Goal: Book appointment/travel/reservation

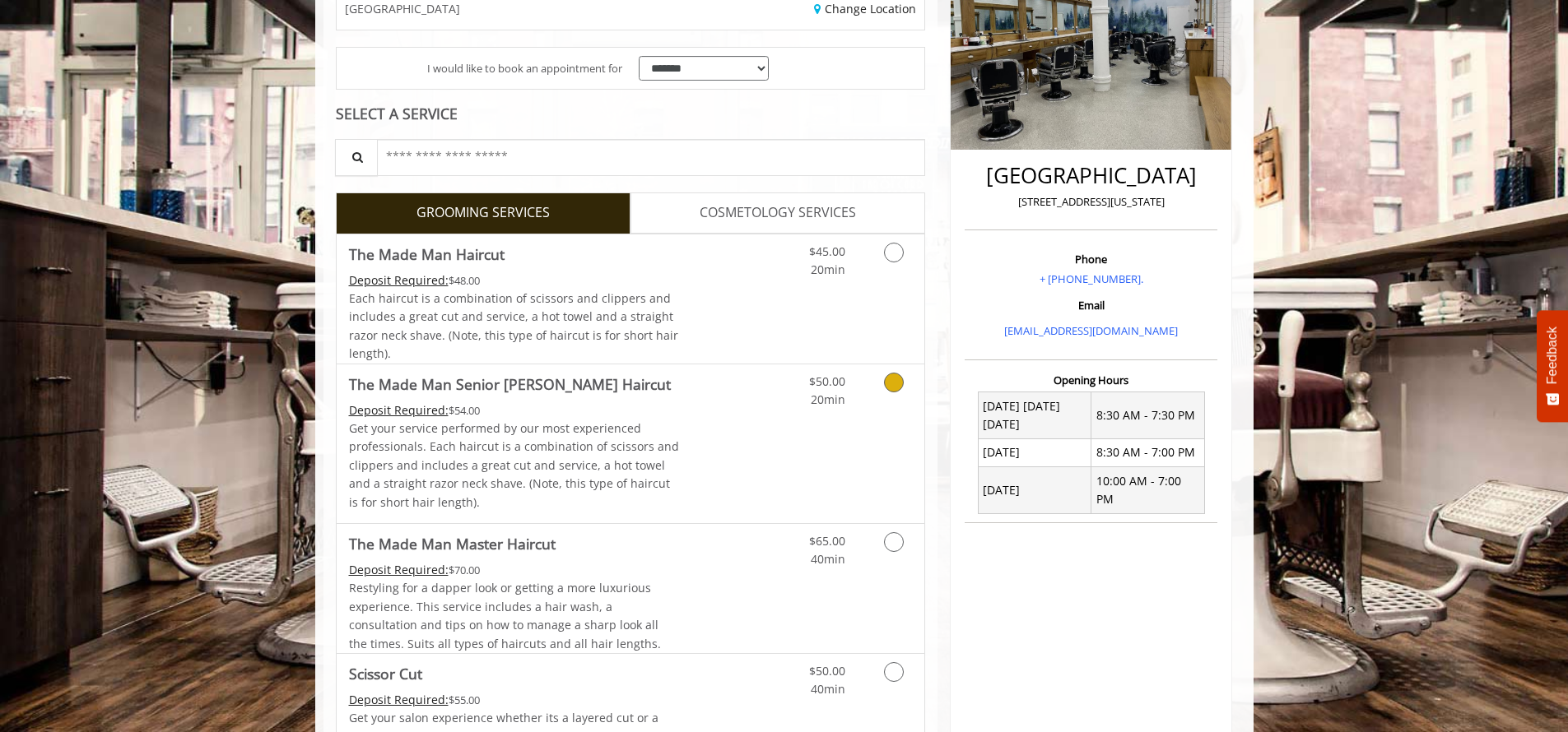
scroll to position [294, 0]
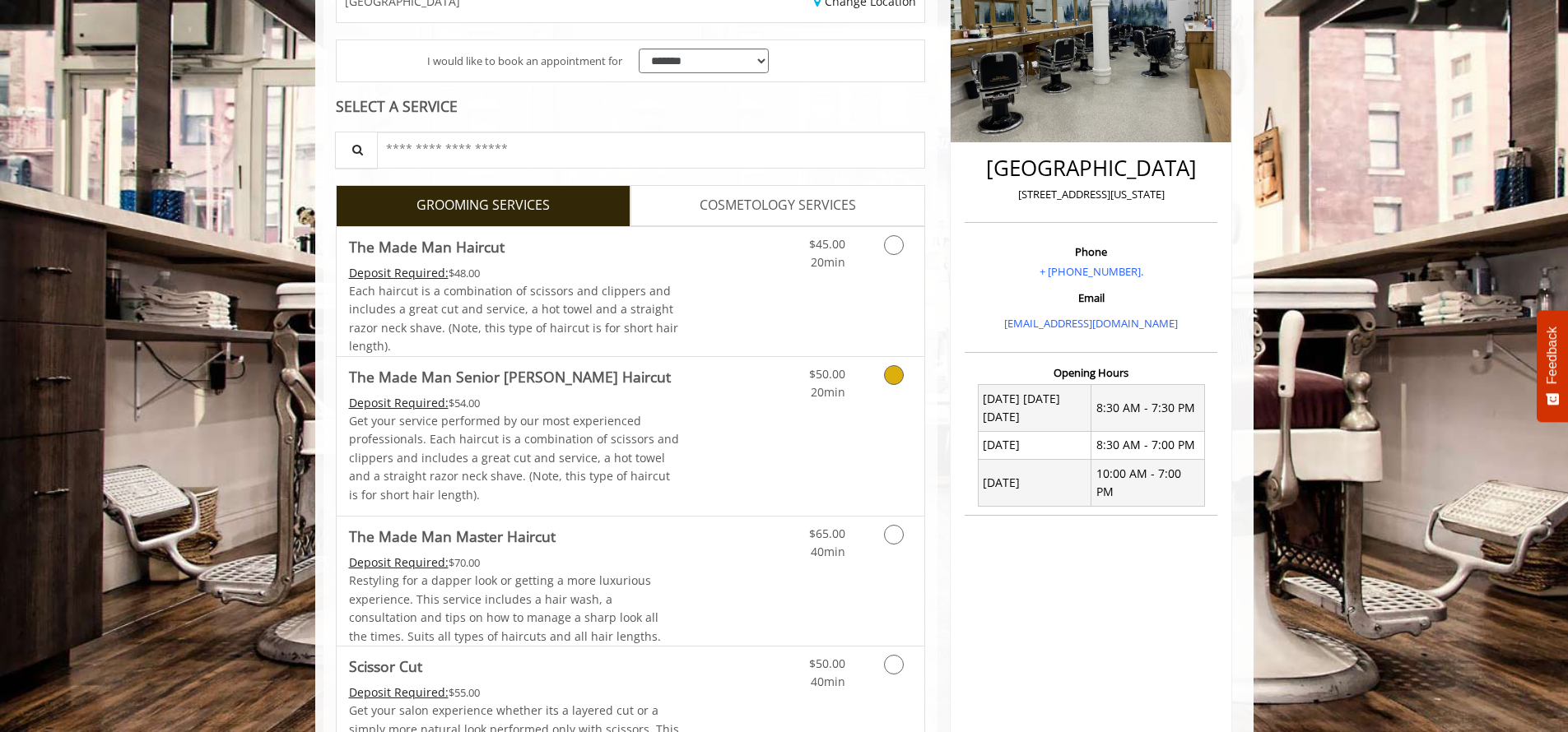
click at [897, 372] on icon "Grooming services" at bounding box center [894, 375] width 20 height 20
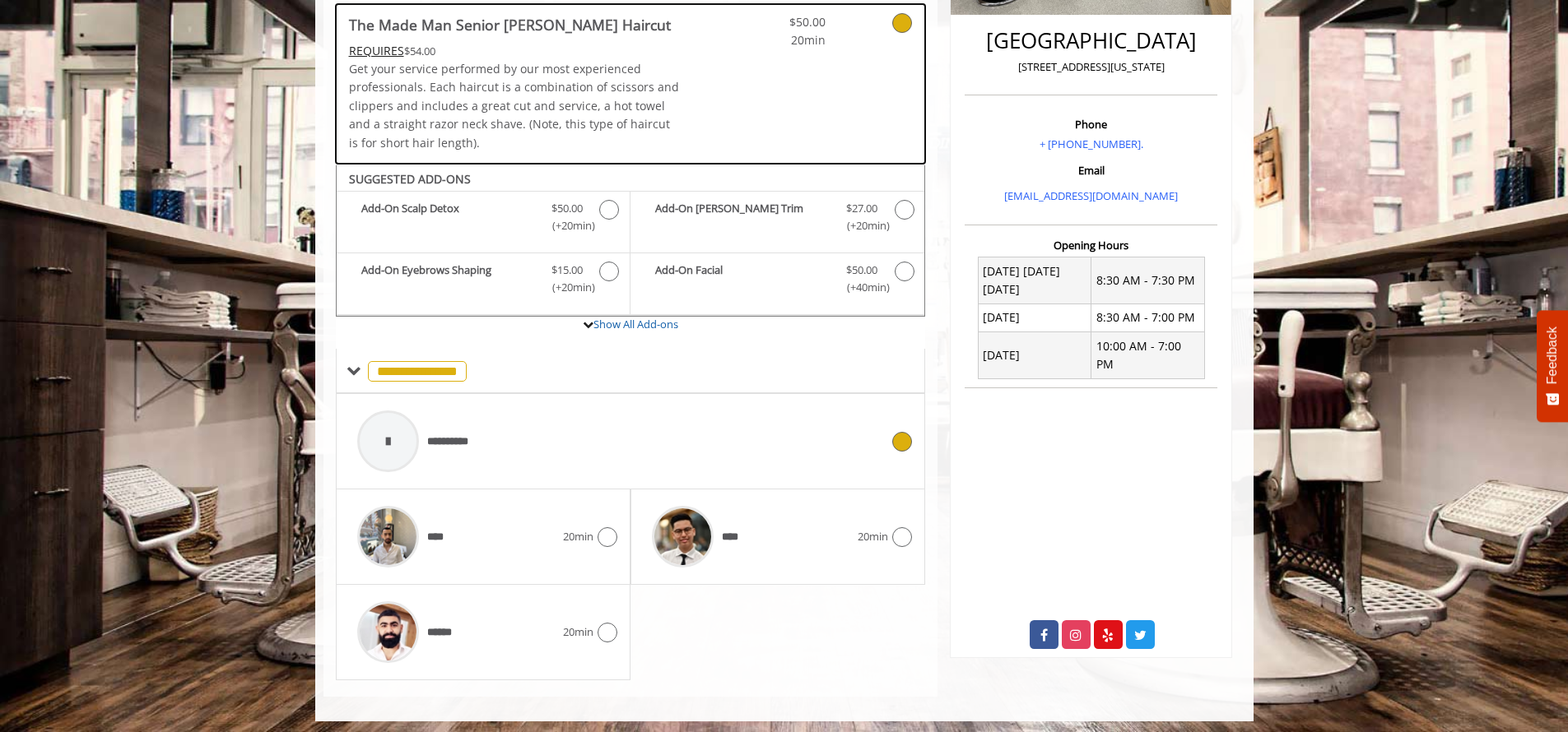
scroll to position [421, 0]
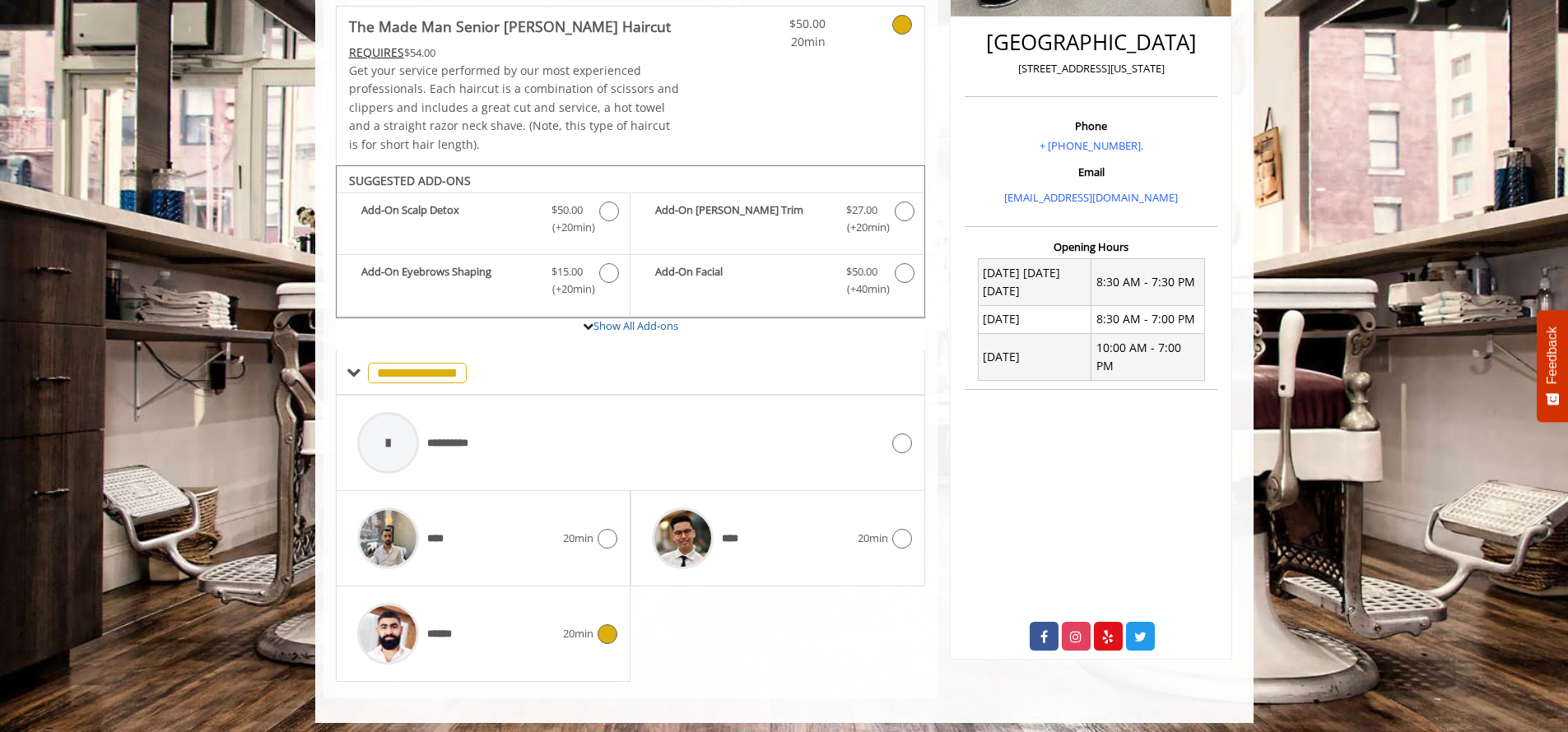
click at [393, 638] on img at bounding box center [387, 633] width 62 height 62
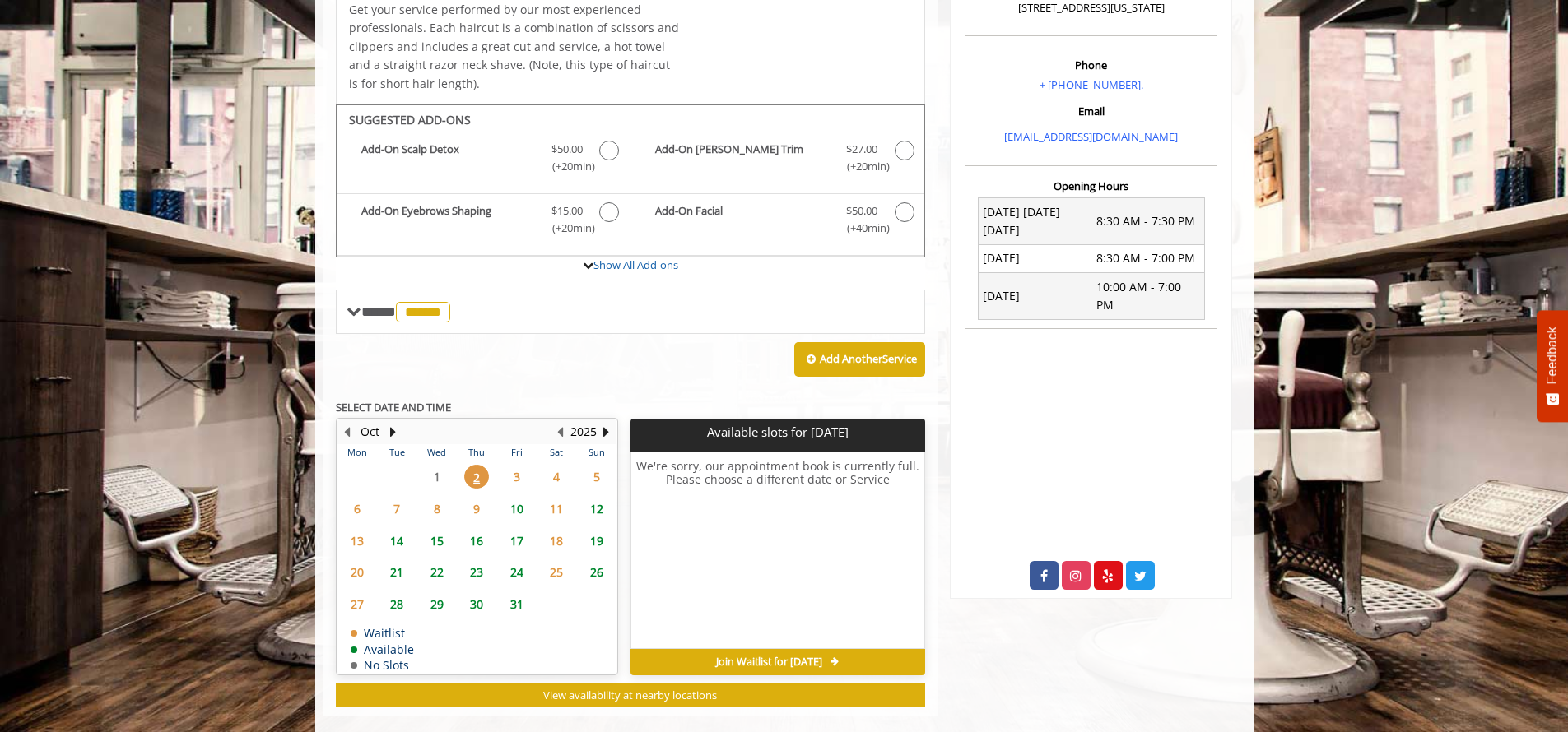
scroll to position [497, 0]
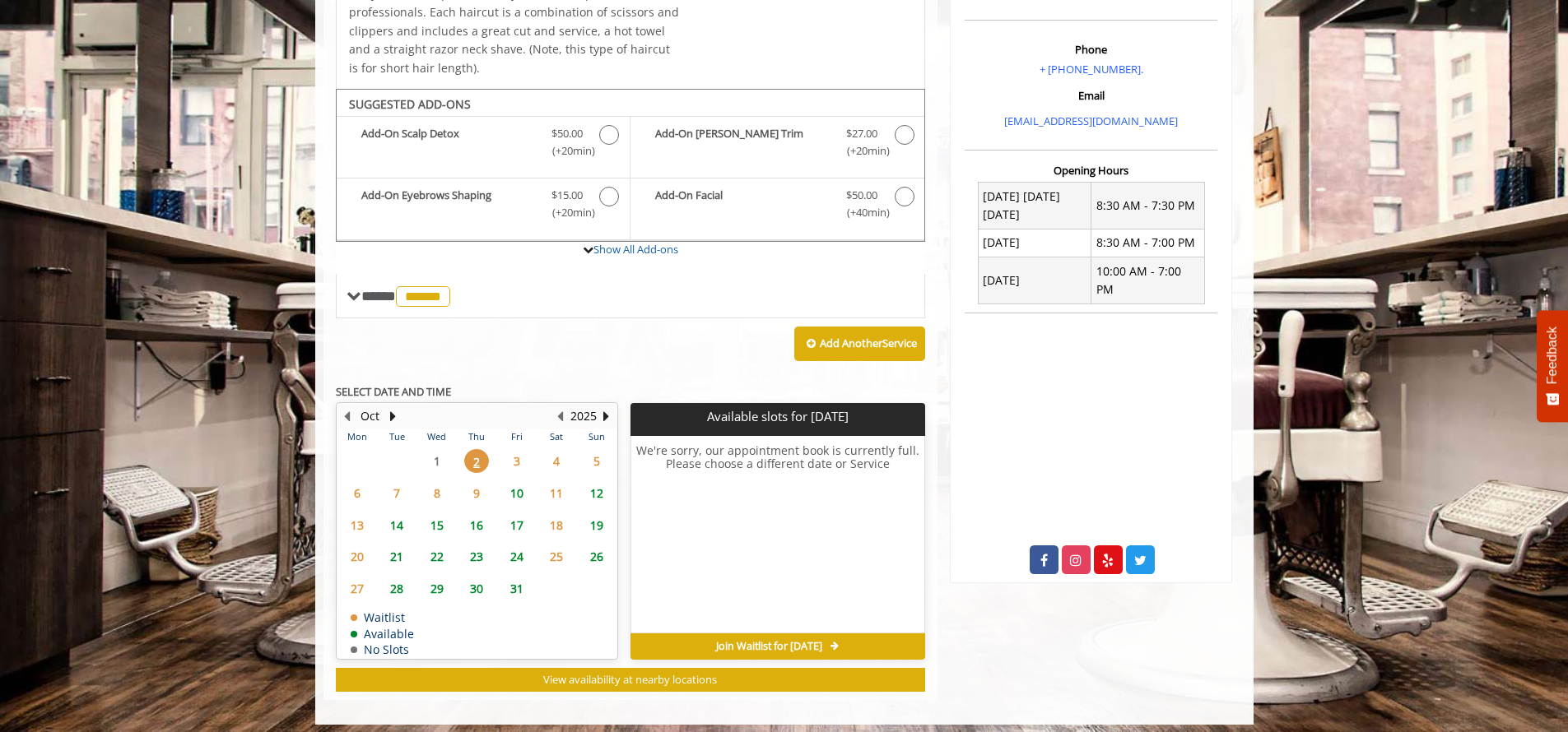
click at [355, 486] on span "6" at bounding box center [357, 493] width 25 height 24
click at [595, 453] on span "5" at bounding box center [596, 460] width 25 height 24
click at [734, 640] on span "Join Waitlist for [DATE]" at bounding box center [769, 647] width 106 height 13
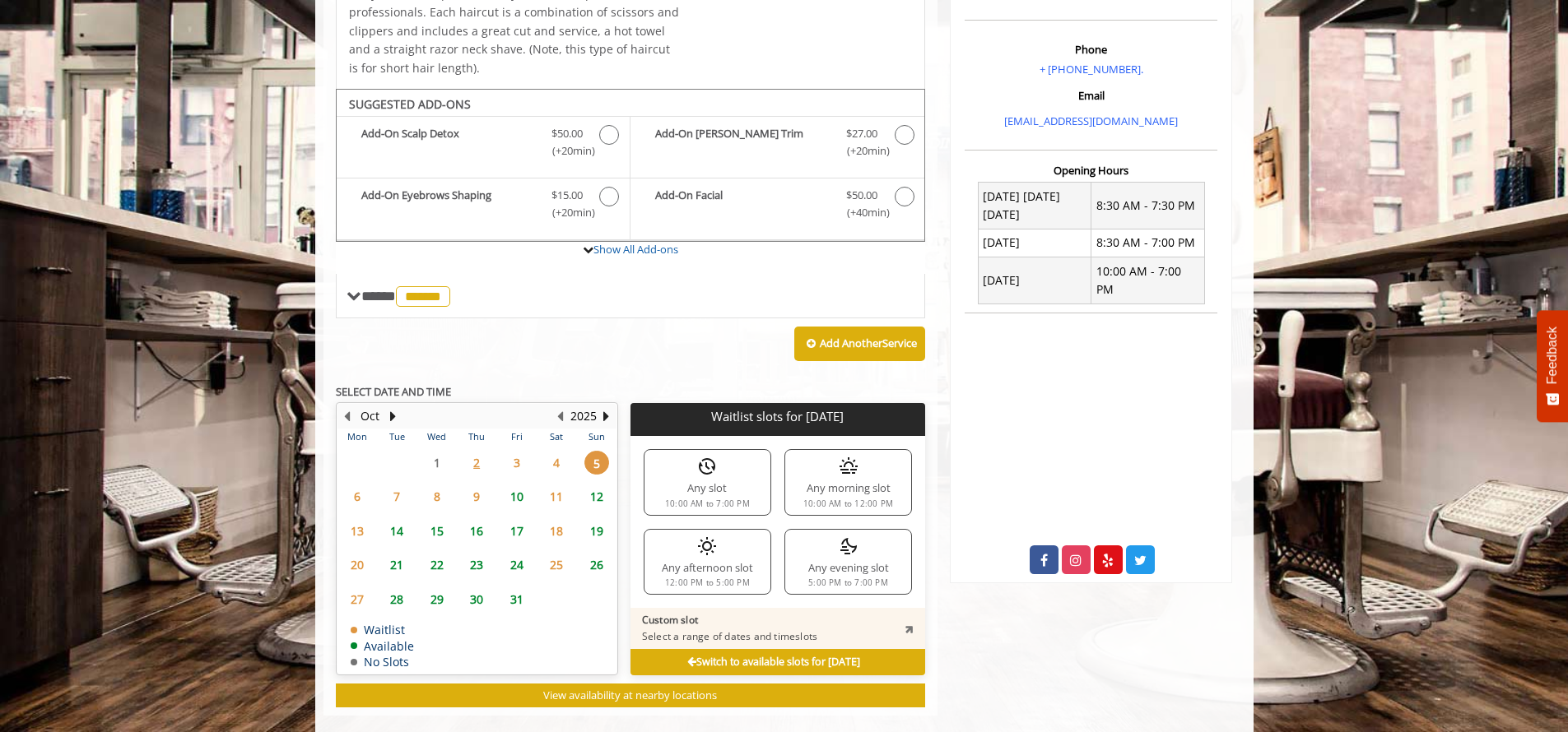
scroll to position [497, 0]
click at [704, 477] on div "Any slot 10:00 AM to 7:00 PM" at bounding box center [708, 481] width 127 height 66
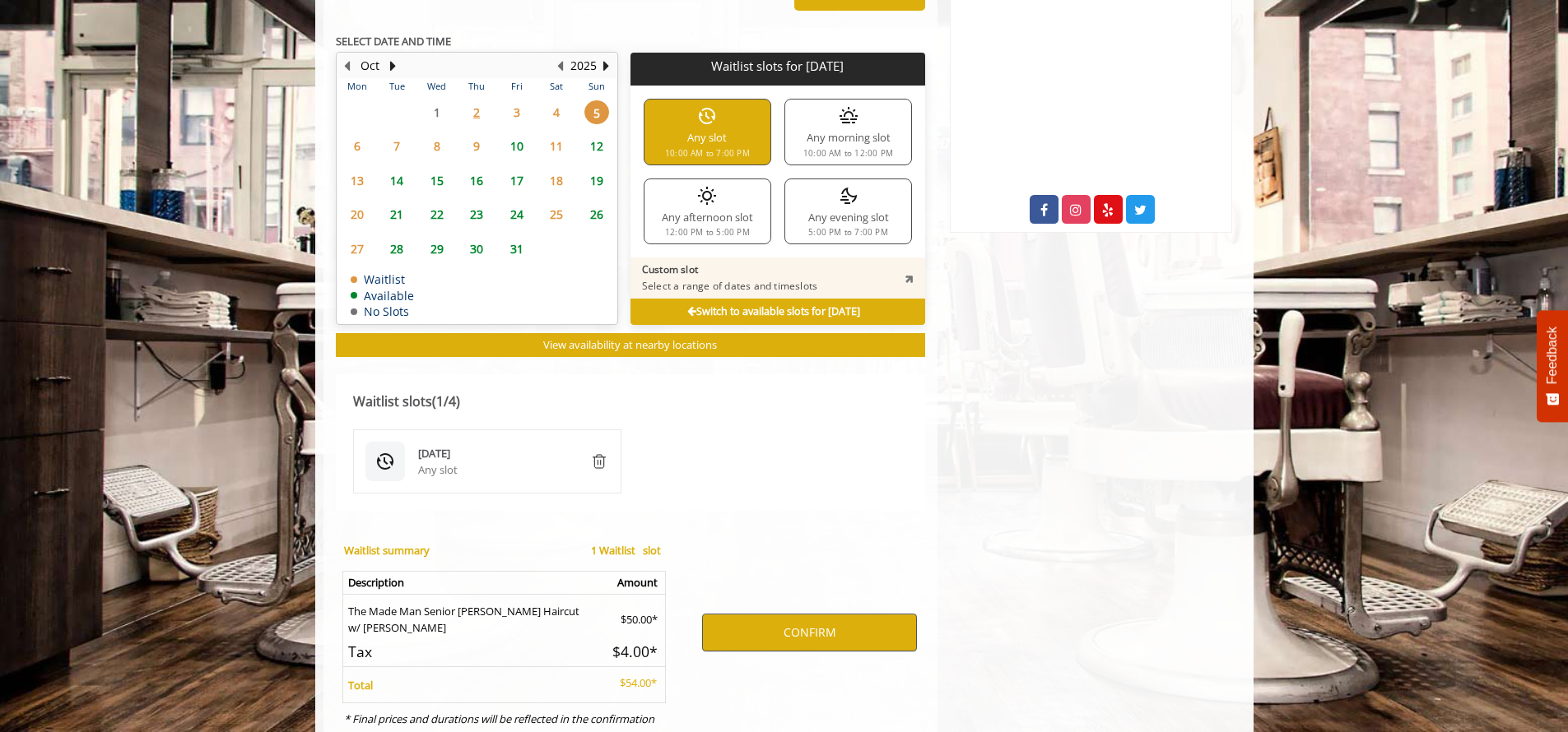
scroll to position [847, 1]
click at [819, 613] on button "CONFIRM" at bounding box center [809, 632] width 215 height 38
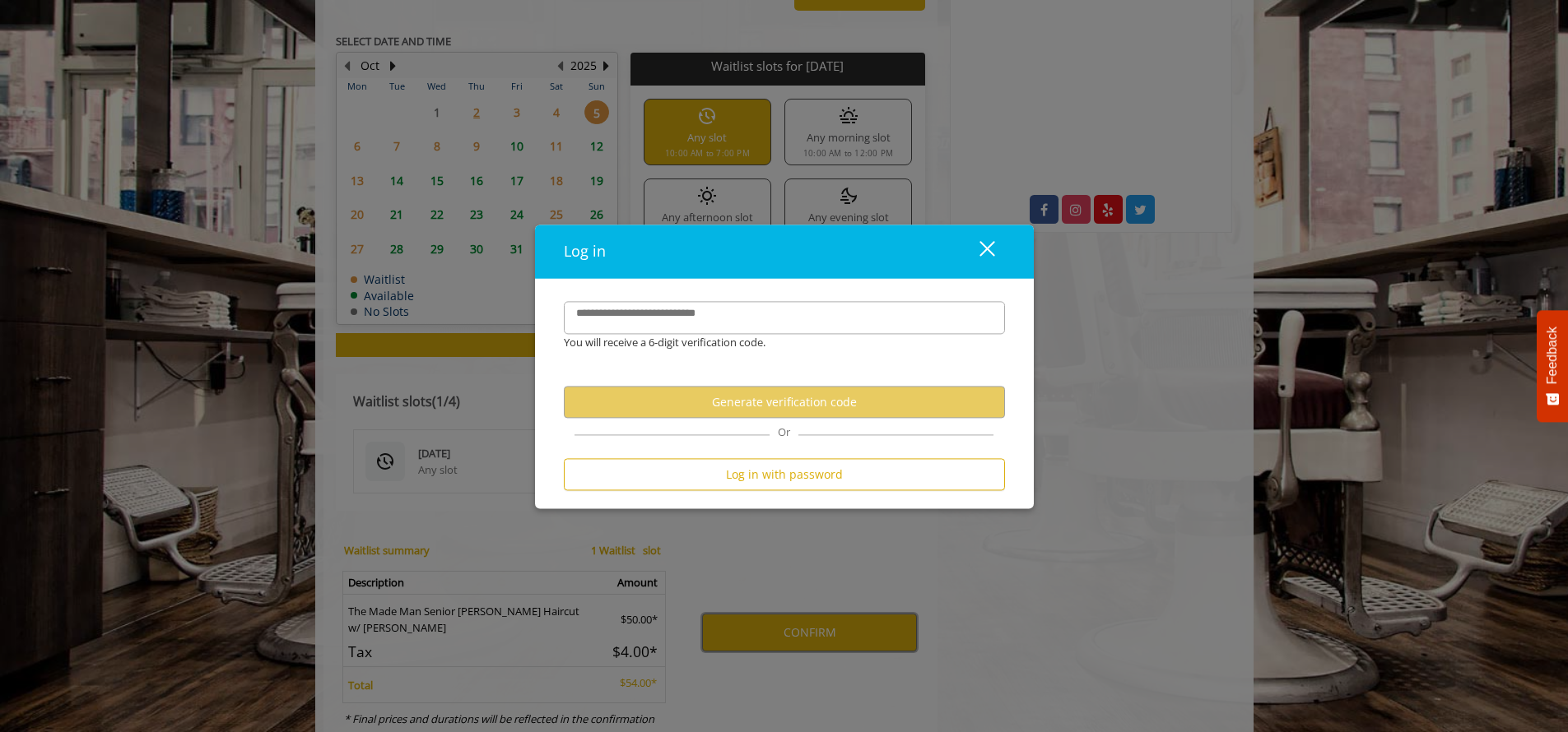
scroll to position [847, 0]
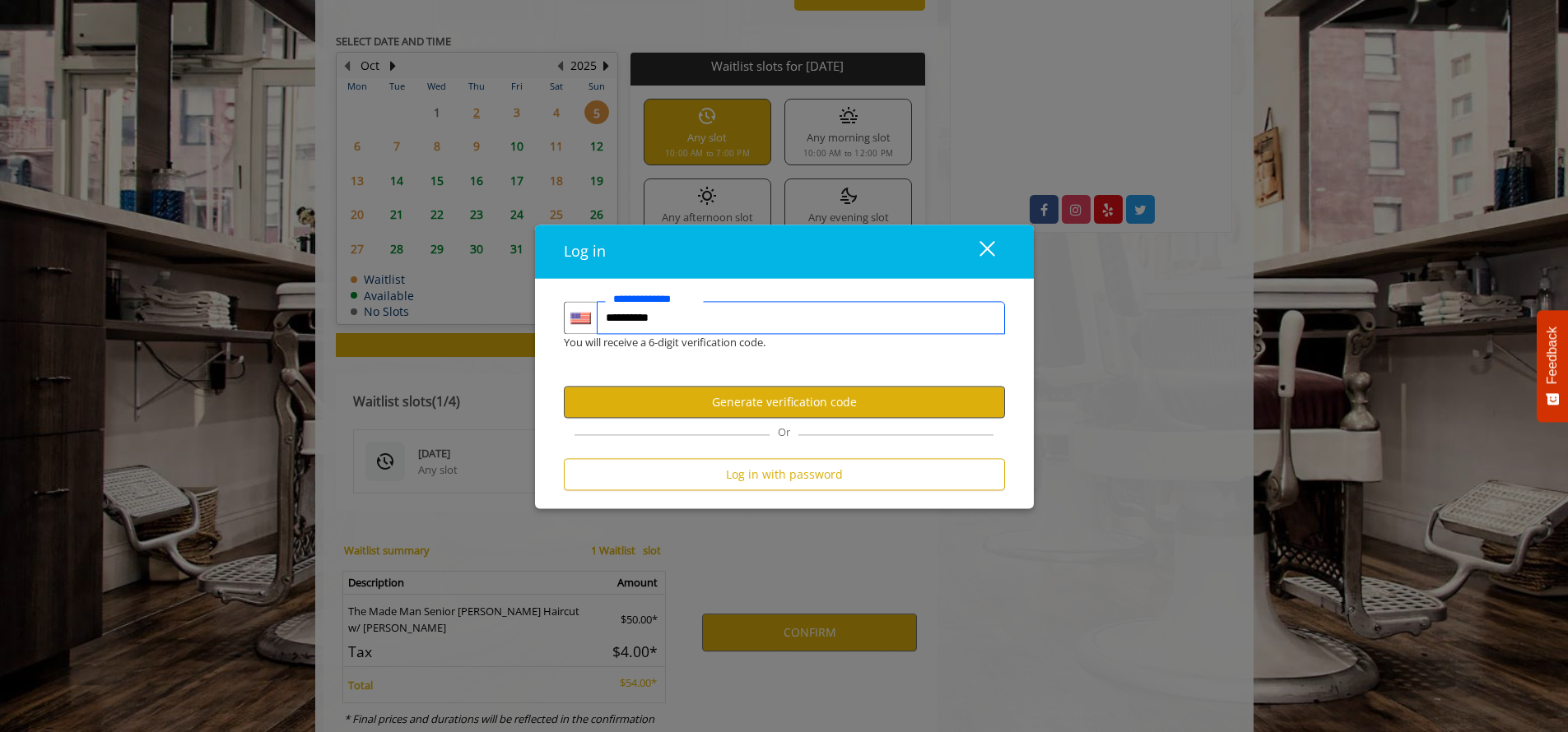
type input "**********"
click at [786, 405] on button "Generate verification code" at bounding box center [784, 403] width 441 height 32
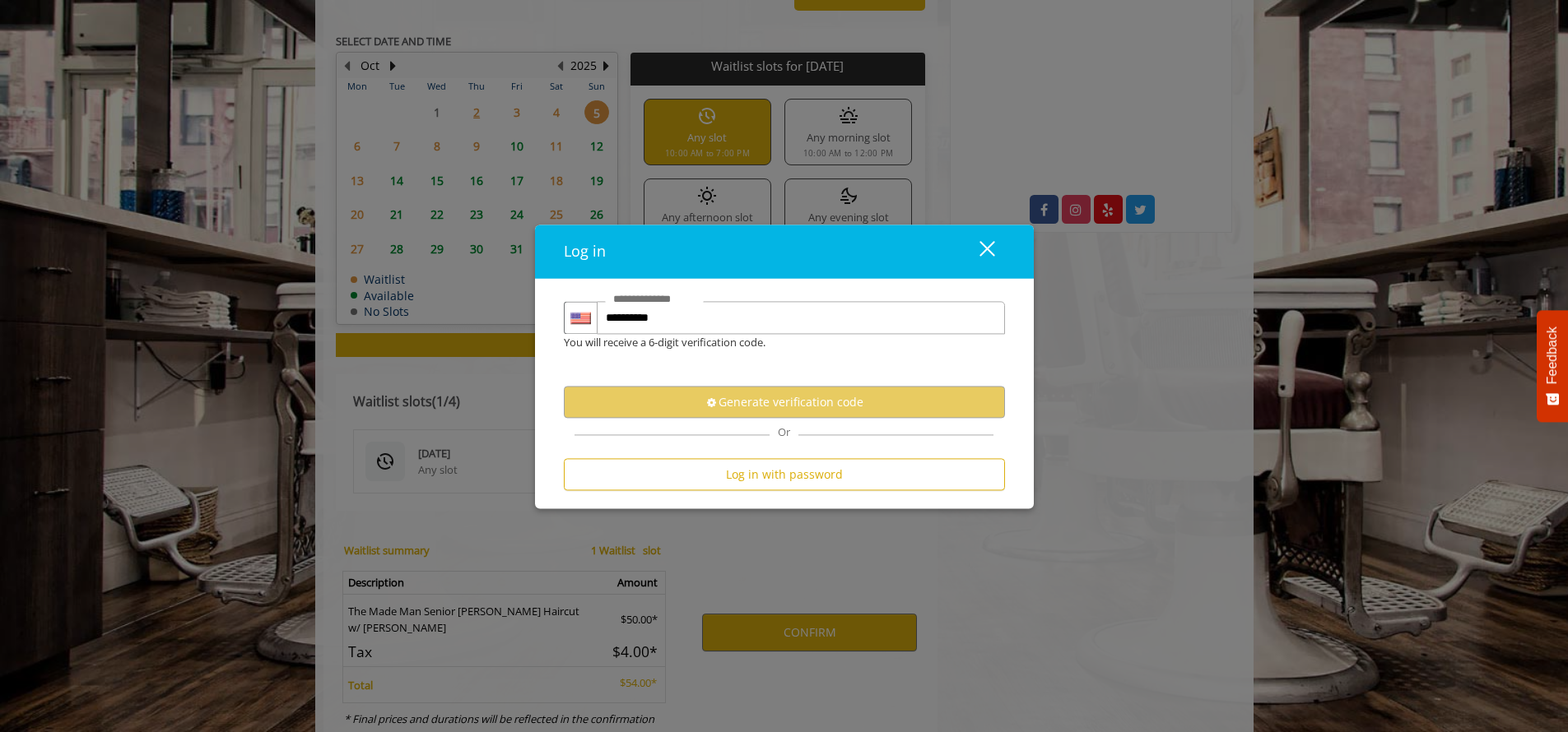
scroll to position [0, 0]
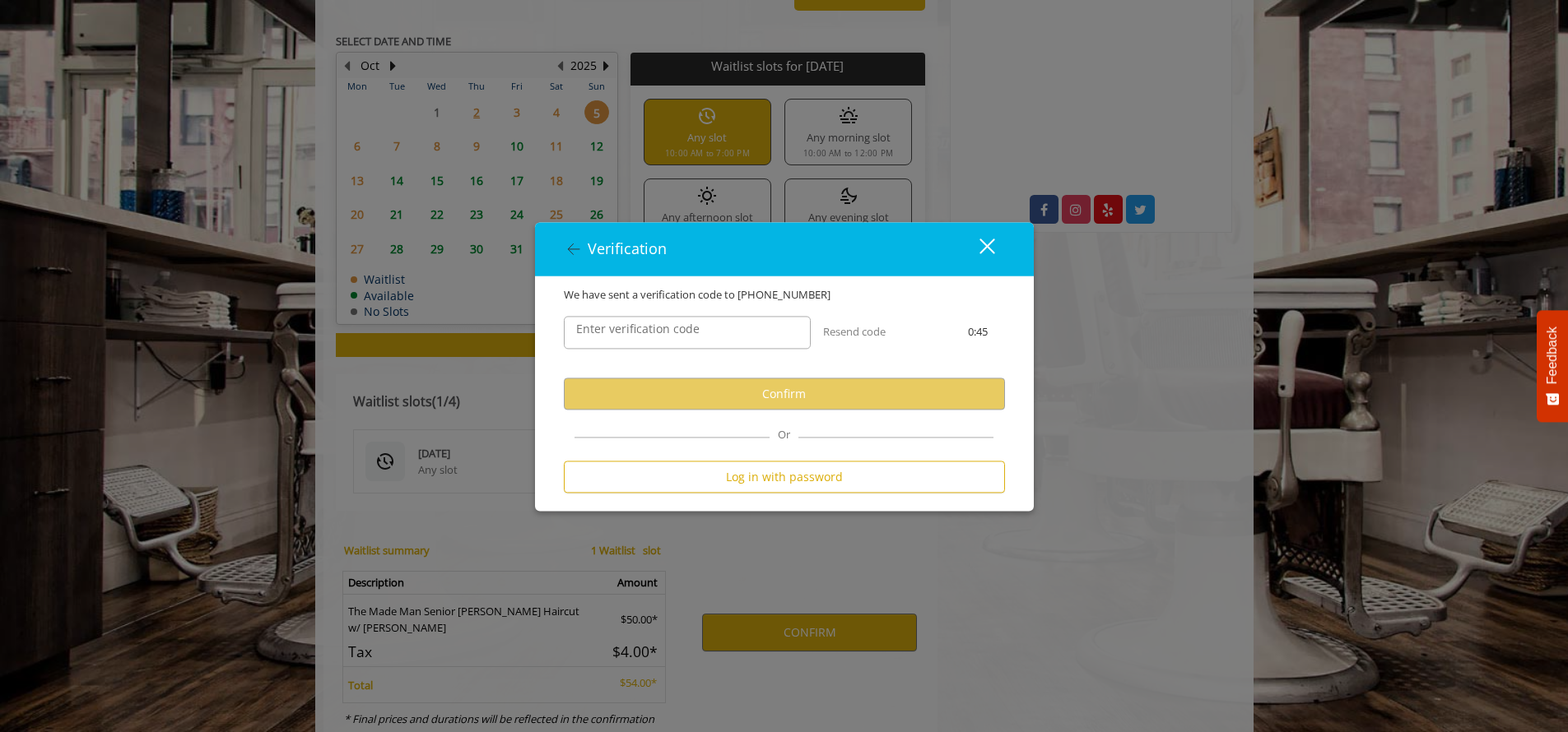
click at [647, 322] on label "Enter verification code" at bounding box center [637, 329] width 140 height 18
click at [647, 322] on input "Enter verification code" at bounding box center [688, 333] width 247 height 33
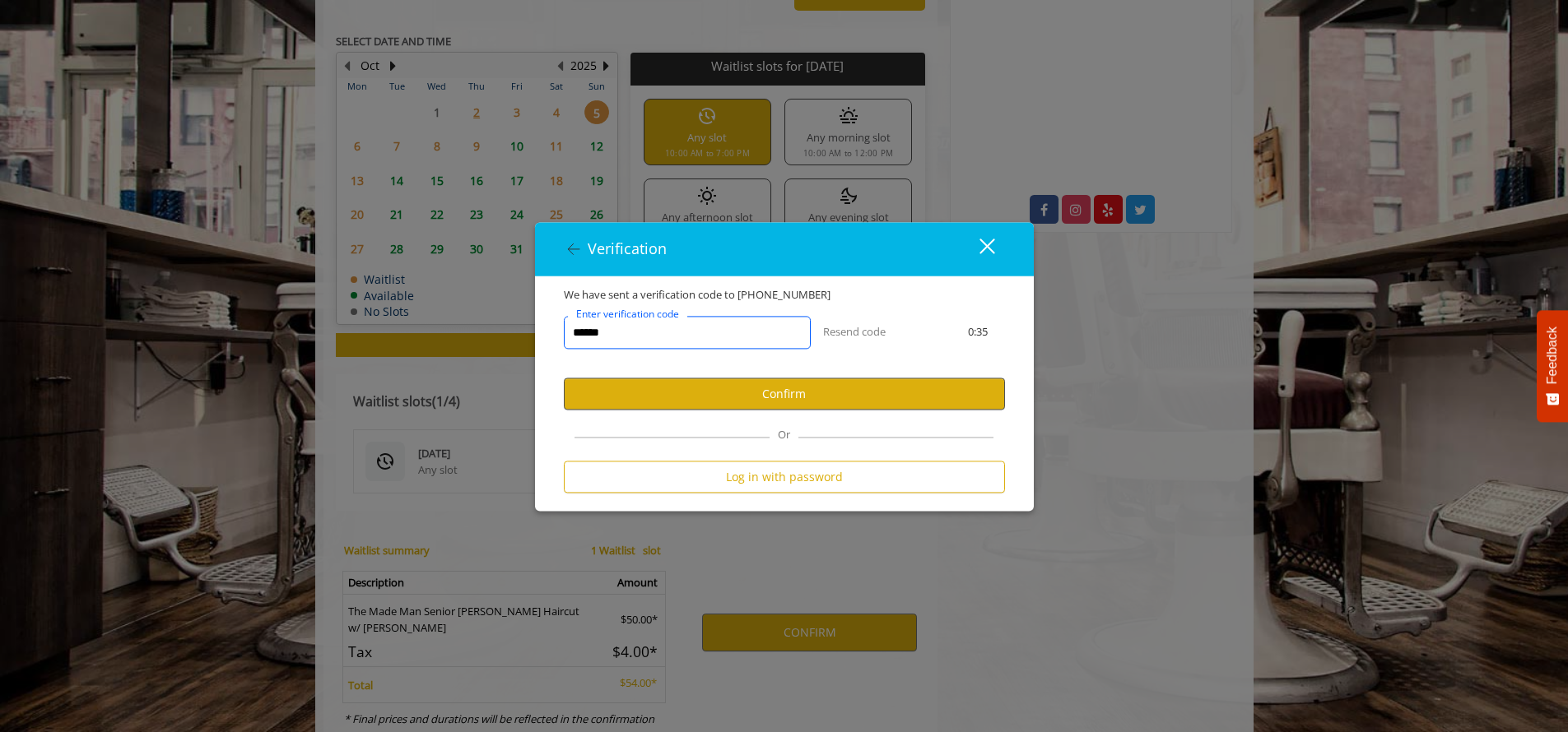
type input "******"
drag, startPoint x: 758, startPoint y: 388, endPoint x: 920, endPoint y: 390, distance: 162.0
click at [758, 387] on button "Confirm" at bounding box center [784, 395] width 441 height 32
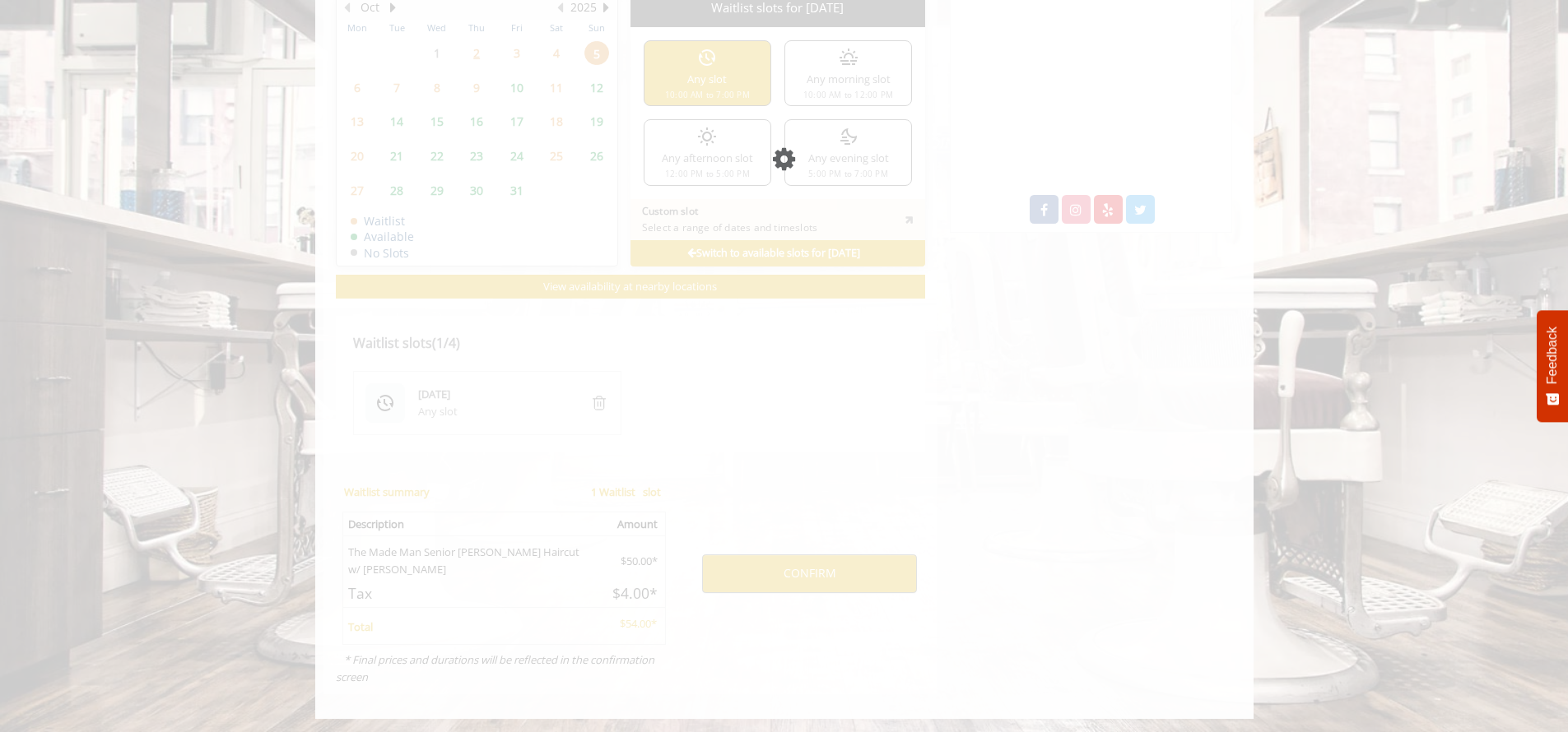
scroll to position [835, 0]
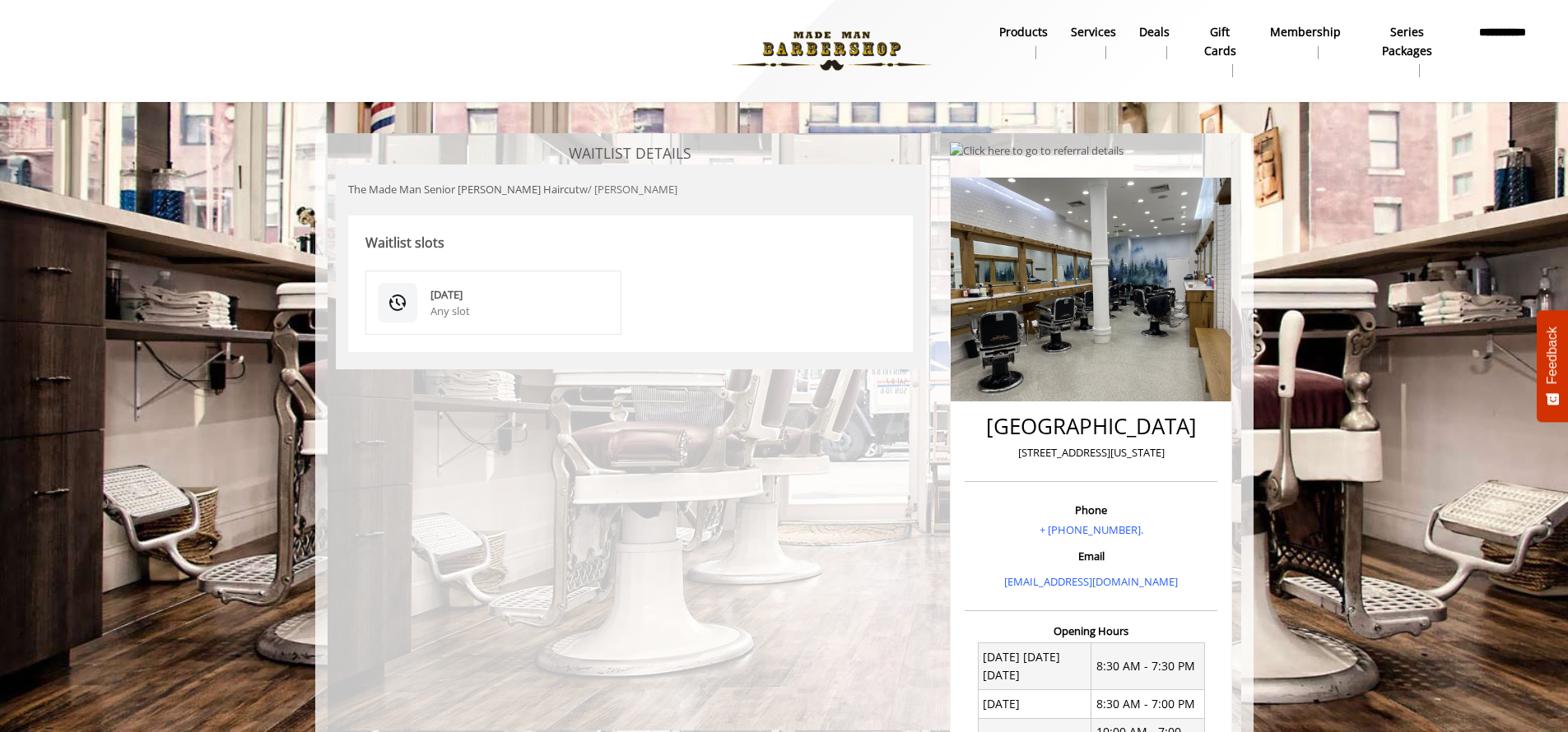
click at [455, 307] on div "Any slot" at bounding box center [520, 311] width 179 height 17
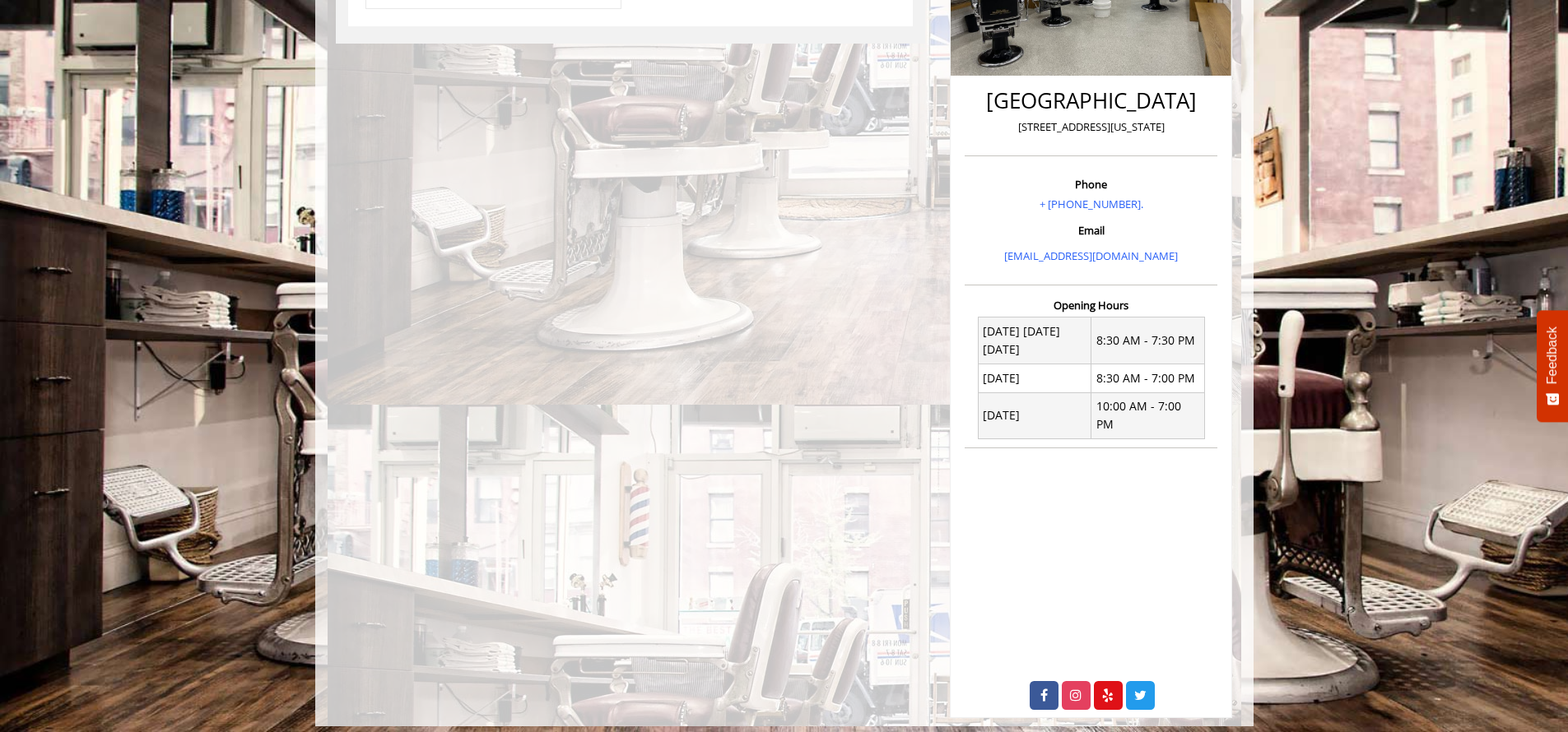
scroll to position [325, 0]
